Goal: Task Accomplishment & Management: Manage account settings

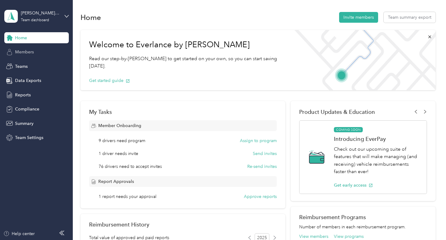
click at [26, 52] on span "Members" at bounding box center [24, 52] width 19 height 6
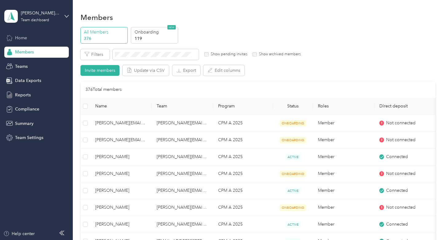
click at [29, 38] on div "Home" at bounding box center [36, 37] width 64 height 11
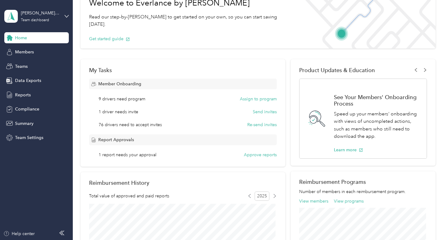
scroll to position [61, 0]
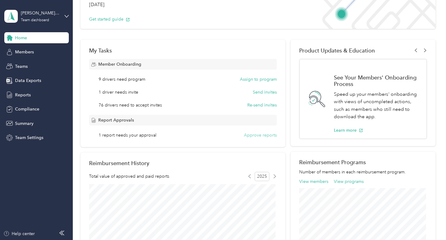
click at [270, 136] on button "Approve reports" at bounding box center [260, 135] width 33 height 6
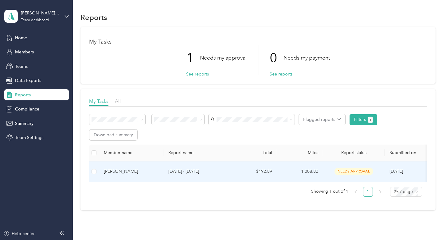
click at [173, 174] on p "[DATE] - [DATE]" at bounding box center [197, 171] width 58 height 7
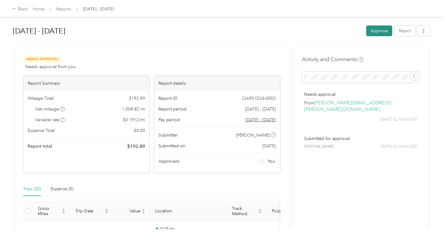
click at [382, 32] on button "Approve" at bounding box center [379, 30] width 26 height 11
